Goal: Task Accomplishment & Management: Manage account settings

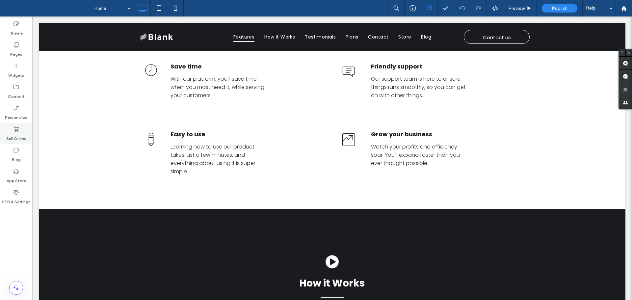
click at [19, 133] on label "Sell Online" at bounding box center [16, 136] width 20 height 9
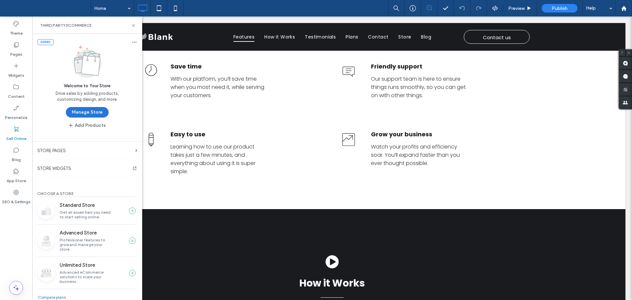
click at [91, 111] on button "Manage Store" at bounding box center [87, 112] width 43 height 11
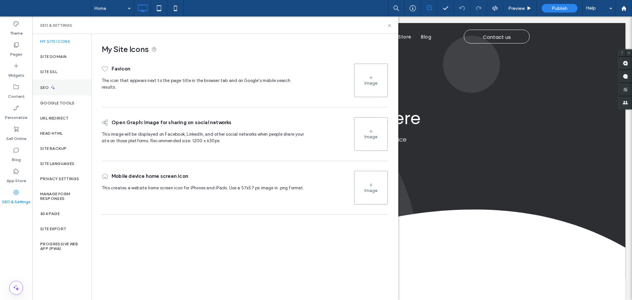
click at [61, 84] on div "SEO" at bounding box center [61, 87] width 59 height 16
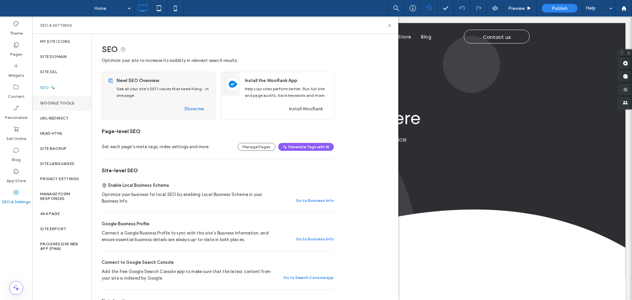
click at [68, 106] on div "Google Tools" at bounding box center [61, 102] width 59 height 15
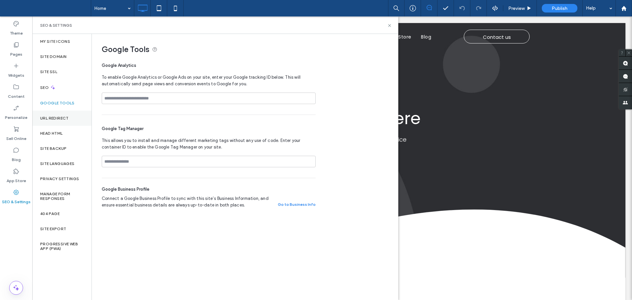
click at [68, 117] on label "URL Redirect" at bounding box center [54, 118] width 29 height 5
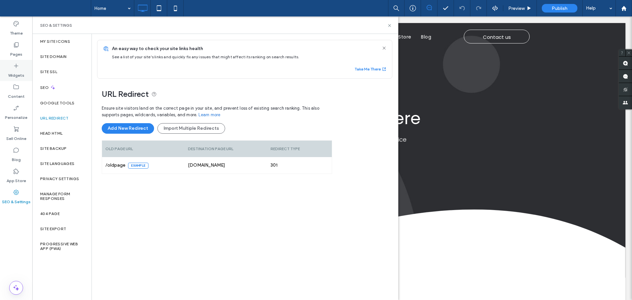
click at [15, 65] on icon at bounding box center [16, 65] width 7 height 7
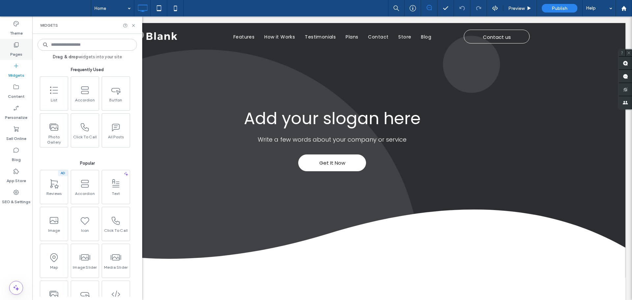
click at [17, 51] on label "Pages" at bounding box center [16, 52] width 12 height 9
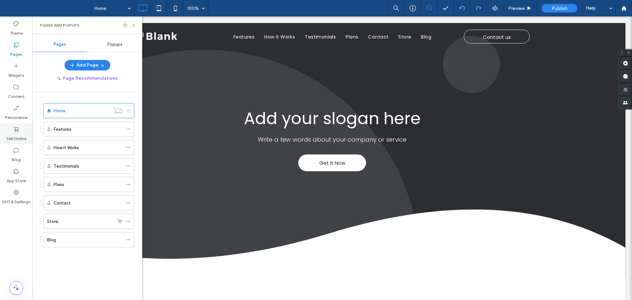
click at [17, 133] on label "Sell Online" at bounding box center [16, 136] width 20 height 9
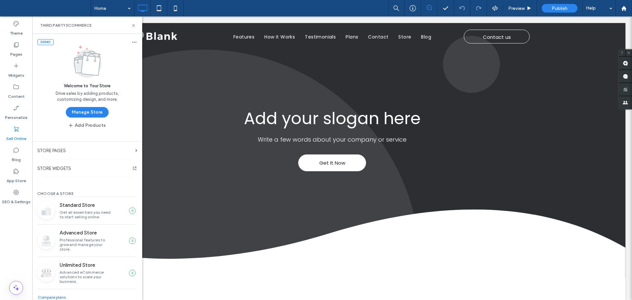
click at [87, 110] on div "Home" at bounding box center [82, 110] width 56 height 7
click at [87, 113] on button "Manage Store" at bounding box center [87, 112] width 43 height 11
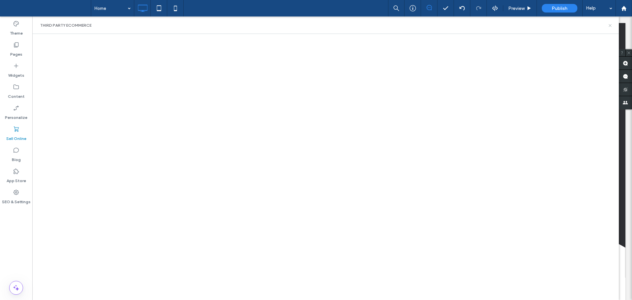
click at [611, 24] on icon at bounding box center [609, 25] width 5 height 5
